Goal: Task Accomplishment & Management: Use online tool/utility

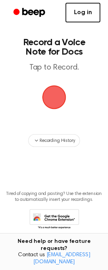
click at [86, 14] on link "Log in" at bounding box center [83, 13] width 35 height 20
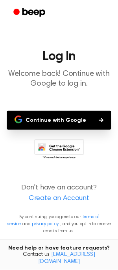
click at [69, 123] on button "Continue with Google" at bounding box center [59, 120] width 104 height 19
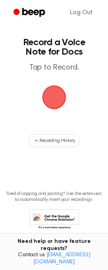
scroll to position [13, 0]
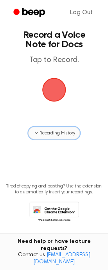
click at [57, 129] on span "Recording History" at bounding box center [57, 132] width 35 height 7
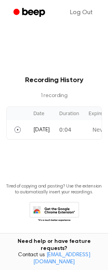
scroll to position [0, 98]
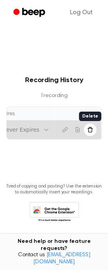
click at [92, 127] on icon "Delete recording" at bounding box center [90, 128] width 5 height 5
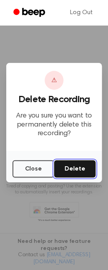
click at [66, 170] on button "Delete" at bounding box center [75, 168] width 42 height 17
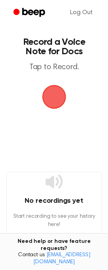
scroll to position [0, 0]
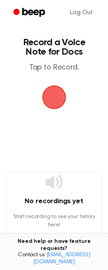
click at [56, 102] on span "button" at bounding box center [54, 97] width 24 height 24
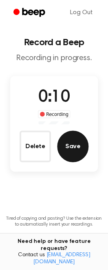
click at [66, 144] on button "Save" at bounding box center [72, 145] width 31 height 31
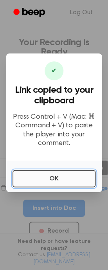
click at [57, 176] on button "OK" at bounding box center [54, 178] width 83 height 17
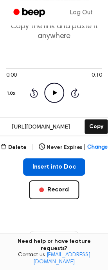
scroll to position [42, 0]
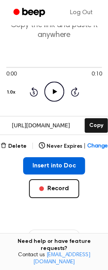
click at [65, 166] on button "Insert into Doc" at bounding box center [54, 165] width 62 height 17
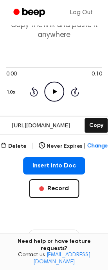
click at [50, 89] on icon "Play Audio" at bounding box center [54, 91] width 20 height 20
click at [56, 91] on icon "Pause Audio" at bounding box center [54, 91] width 20 height 20
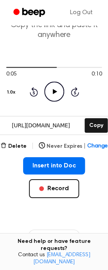
click at [96, 144] on span "Change" at bounding box center [97, 146] width 20 height 8
click at [9, 202] on div "Insert into Doc Record" at bounding box center [54, 190] width 96 height 66
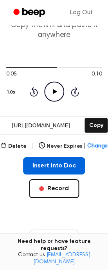
click at [42, 166] on button "Insert into Doc" at bounding box center [54, 165] width 62 height 17
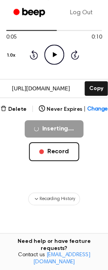
scroll to position [85, 0]
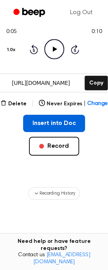
click at [59, 120] on button "Insert into Doc" at bounding box center [54, 122] width 62 height 17
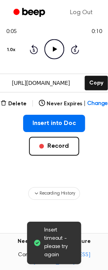
click at [51, 246] on span "Insert timeout - please try again" at bounding box center [59, 242] width 31 height 33
click at [56, 228] on span "Insert timeout - please try again" at bounding box center [59, 242] width 31 height 33
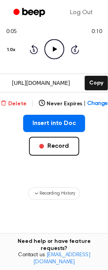
click at [10, 101] on button "Delete" at bounding box center [13, 103] width 26 height 8
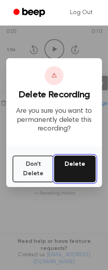
click at [82, 167] on button "Delete" at bounding box center [75, 168] width 42 height 27
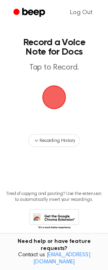
click at [48, 101] on span "button" at bounding box center [54, 96] width 29 height 29
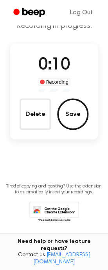
scroll to position [38, 0]
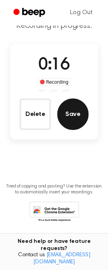
click at [71, 117] on button "Save" at bounding box center [72, 113] width 31 height 31
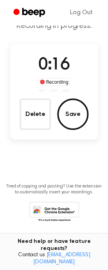
scroll to position [0, 0]
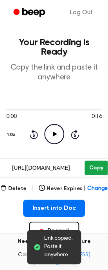
click at [95, 162] on button "Copy" at bounding box center [96, 167] width 23 height 15
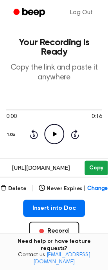
click at [97, 167] on button "Copy" at bounding box center [96, 167] width 23 height 15
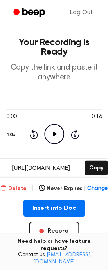
click at [22, 187] on button "Delete" at bounding box center [13, 188] width 26 height 8
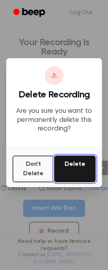
click at [69, 164] on button "Delete" at bounding box center [75, 168] width 42 height 27
